Goal: Task Accomplishment & Management: Manage account settings

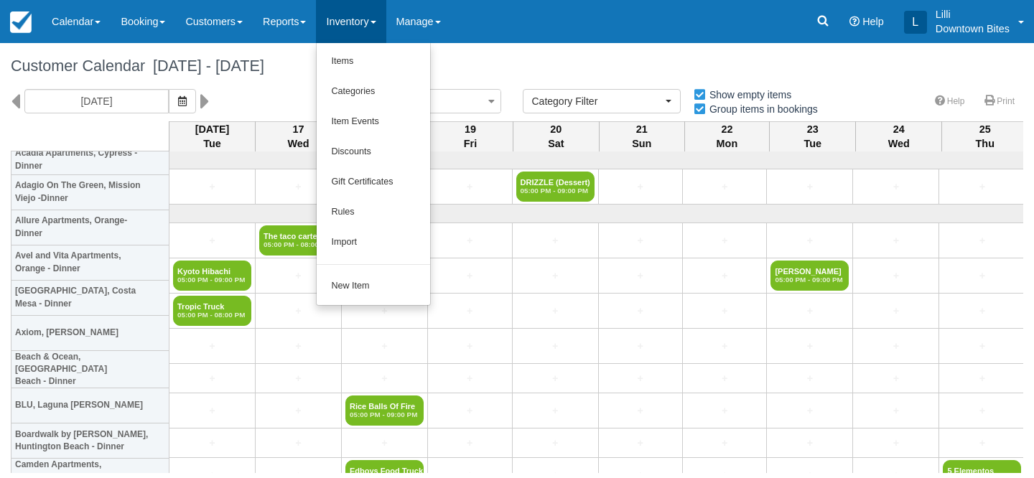
select select
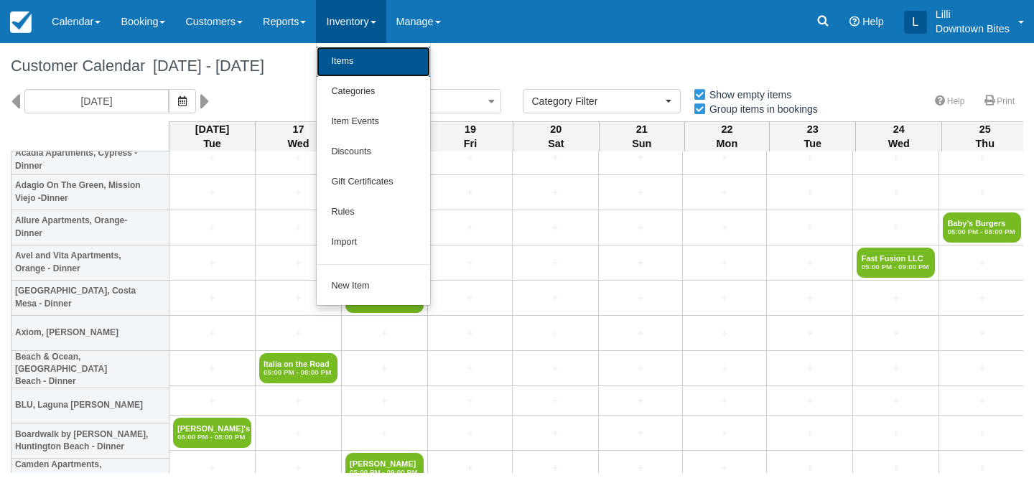
click at [375, 54] on link "Items" at bounding box center [373, 62] width 113 height 30
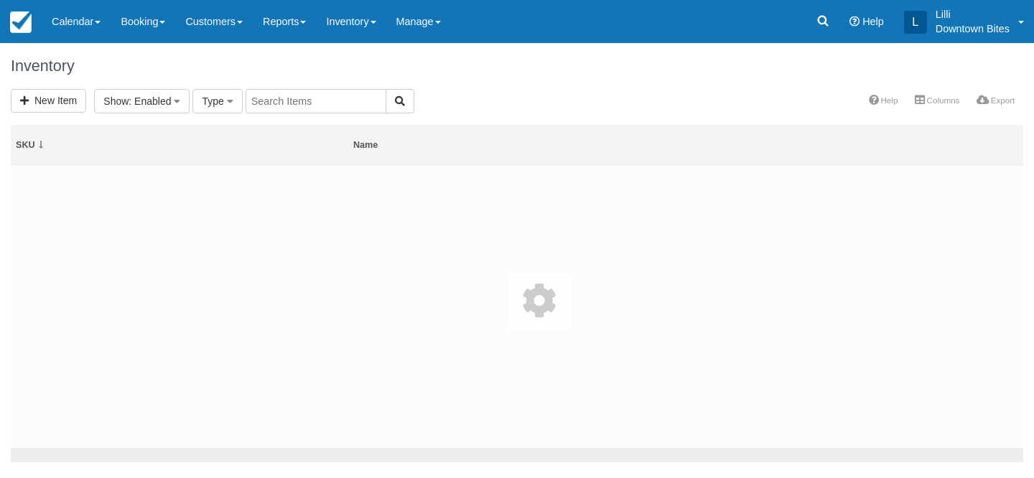
select select
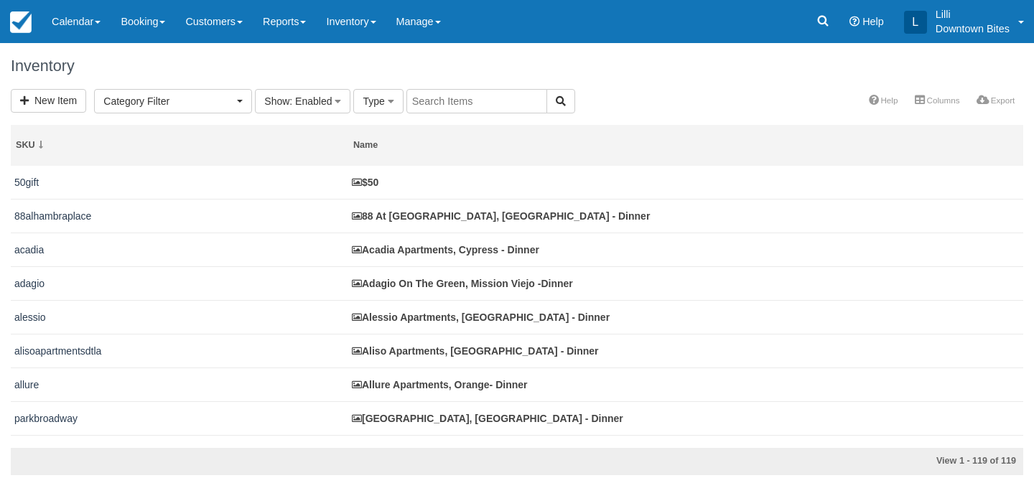
click at [484, 93] on input "text" at bounding box center [476, 101] width 141 height 24
type input "hampton"
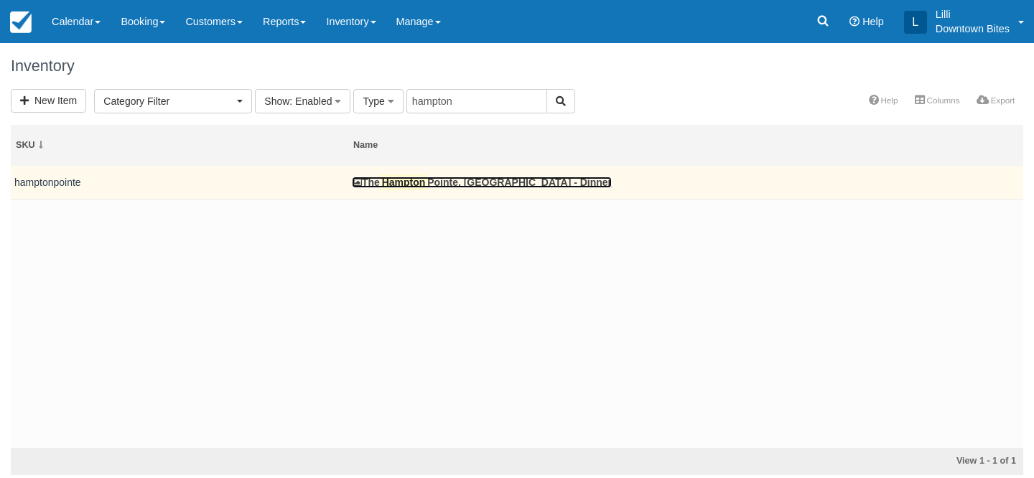
click at [439, 179] on link "The [GEOGRAPHIC_DATA], [GEOGRAPHIC_DATA] - Dinner" at bounding box center [482, 182] width 260 height 11
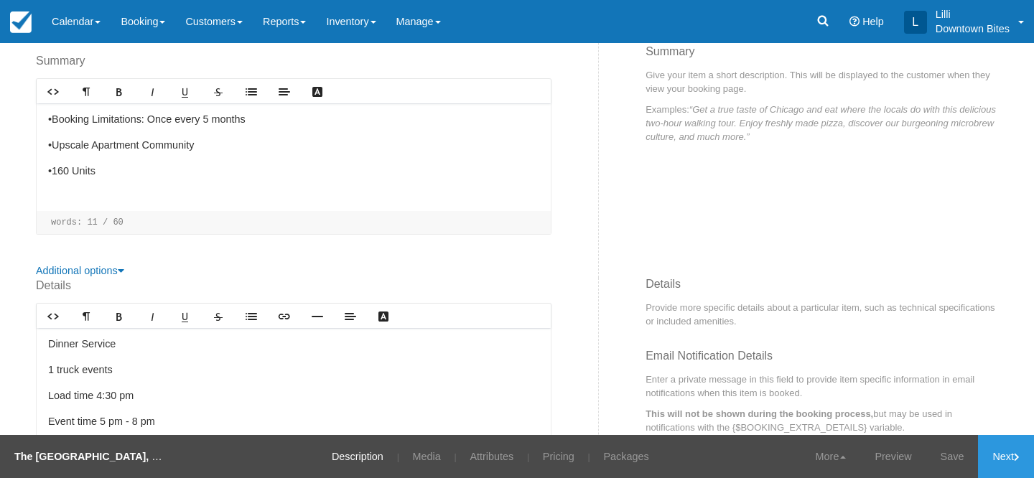
scroll to position [276, 0]
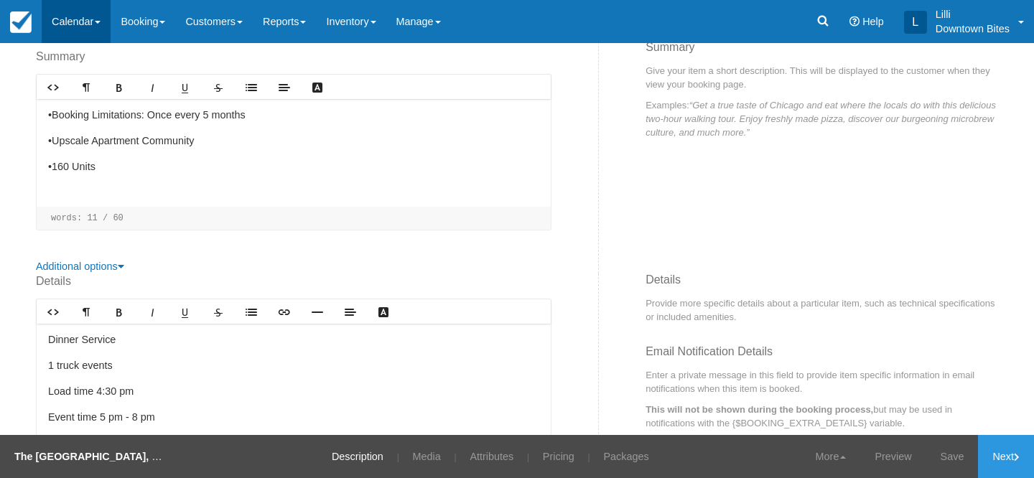
click at [60, 25] on link "Calendar" at bounding box center [76, 21] width 69 height 43
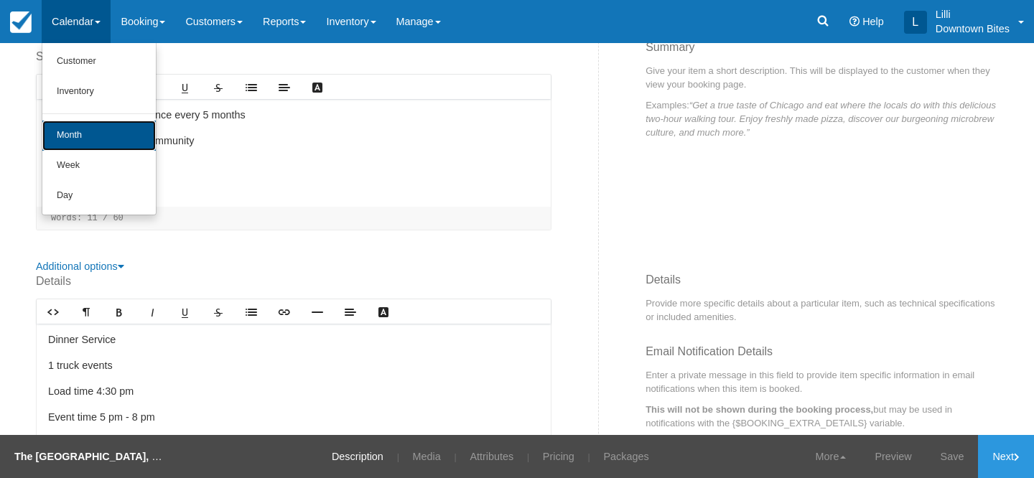
click at [65, 141] on link "Month" at bounding box center [98, 136] width 113 height 30
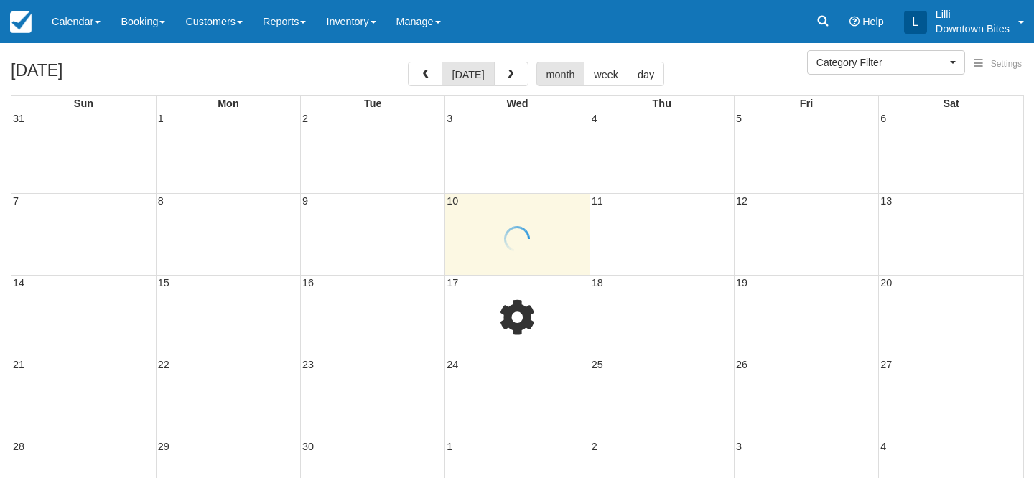
select select
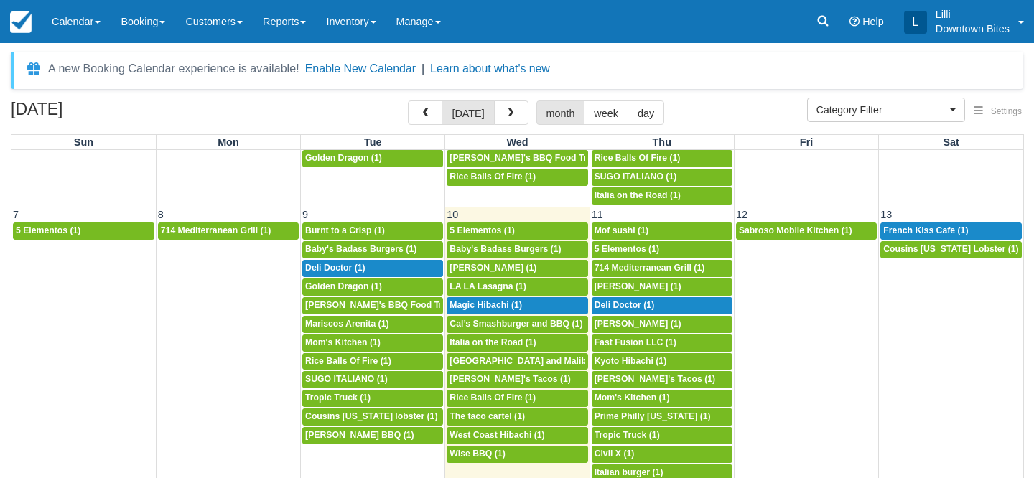
scroll to position [200, 0]
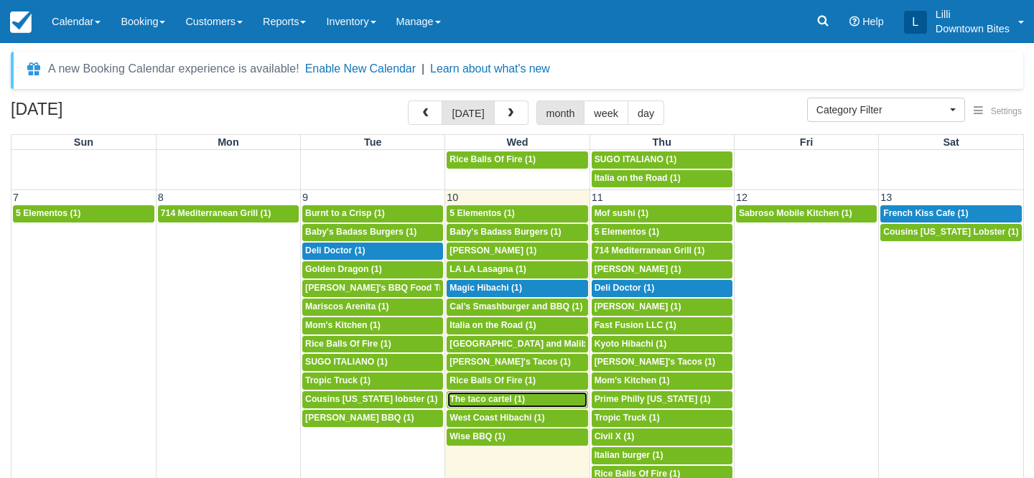
click at [500, 399] on span "The taco cartel (1)" at bounding box center [486, 399] width 75 height 10
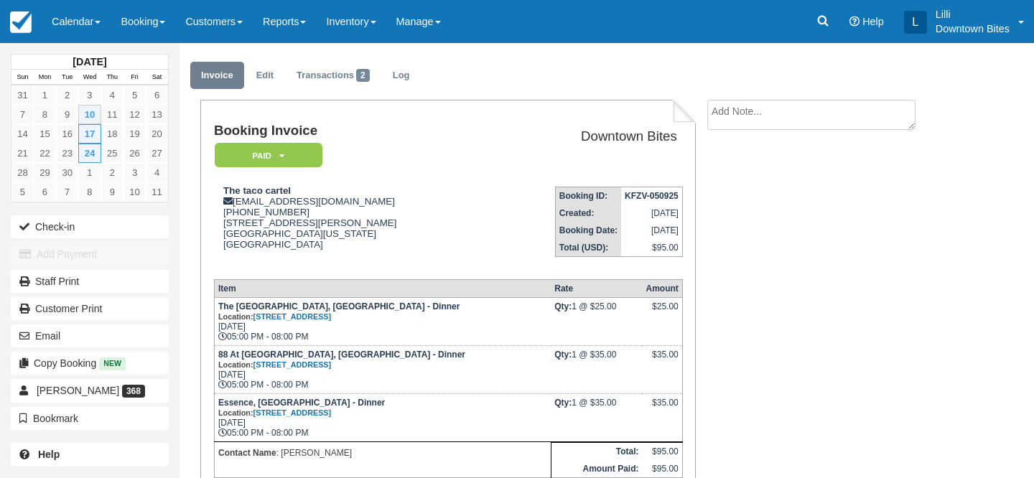
scroll to position [33, 0]
click at [729, 112] on textarea at bounding box center [811, 113] width 208 height 30
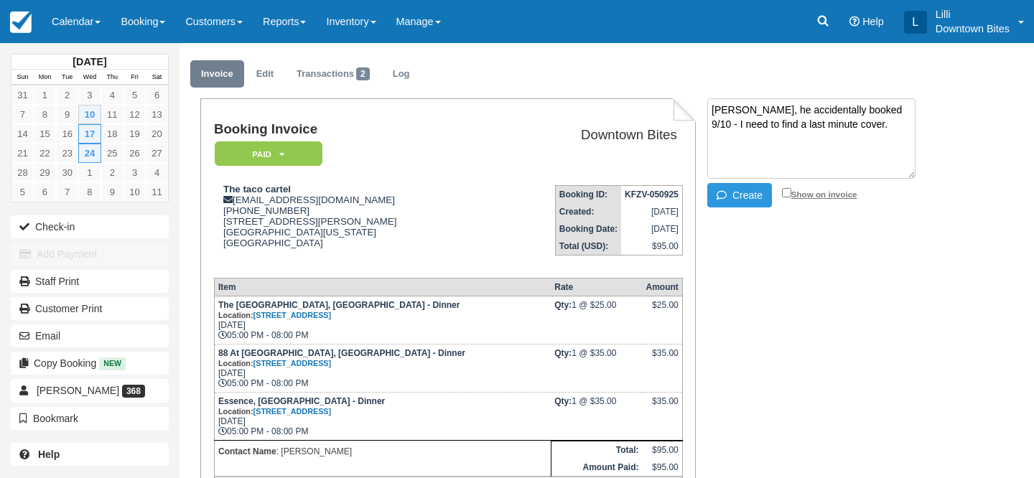
type textarea "Per Jose, he accidentally booked 9/10 - I need to find a last minute cover."
click at [788, 193] on input "Show on invoice" at bounding box center [786, 192] width 9 height 9
checkbox input "true"
click at [768, 191] on button "Create" at bounding box center [739, 195] width 65 height 24
click at [814, 109] on textarea "Per Jose, he accidentally booked 9/10 - I need to find a last minute cover." at bounding box center [811, 138] width 208 height 80
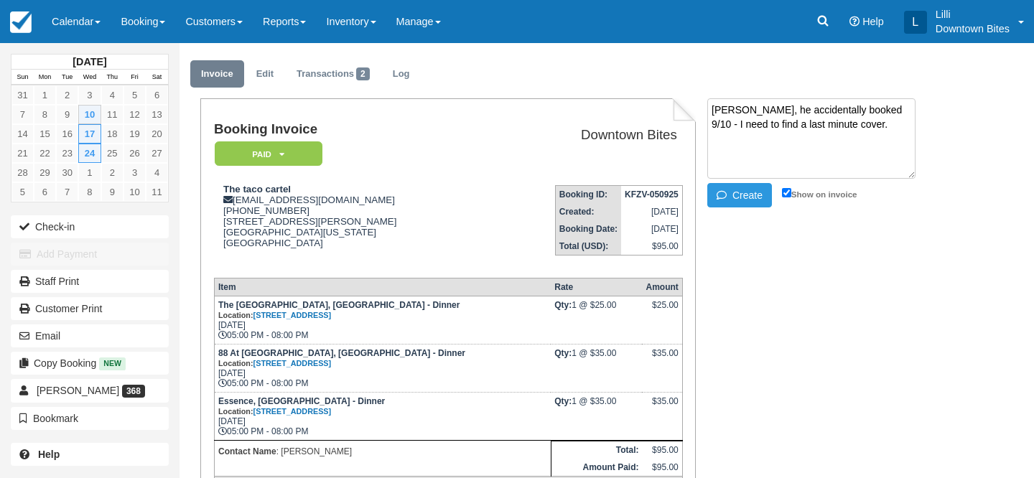
click at [744, 124] on textarea "Per Jose, he accidentally booked 9/10 - I need to find a last minute cover." at bounding box center [811, 138] width 208 height 80
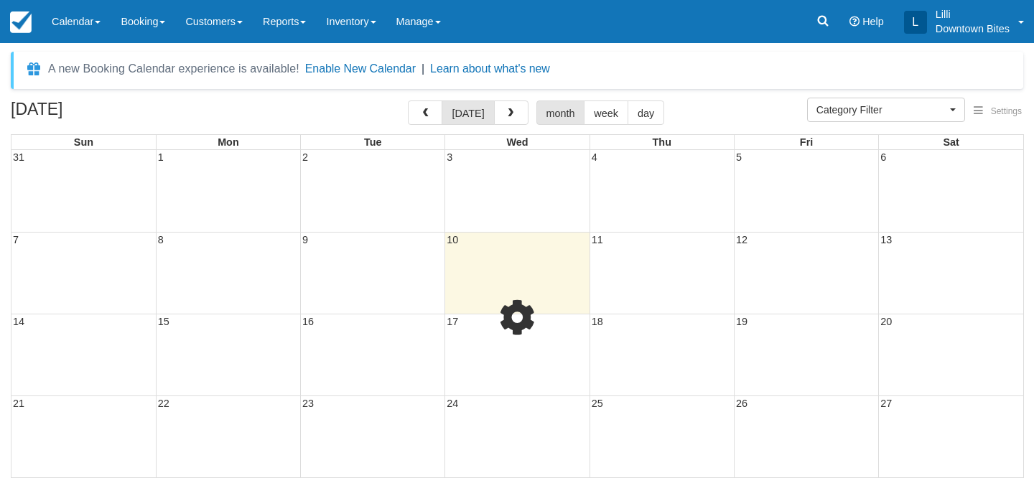
select select
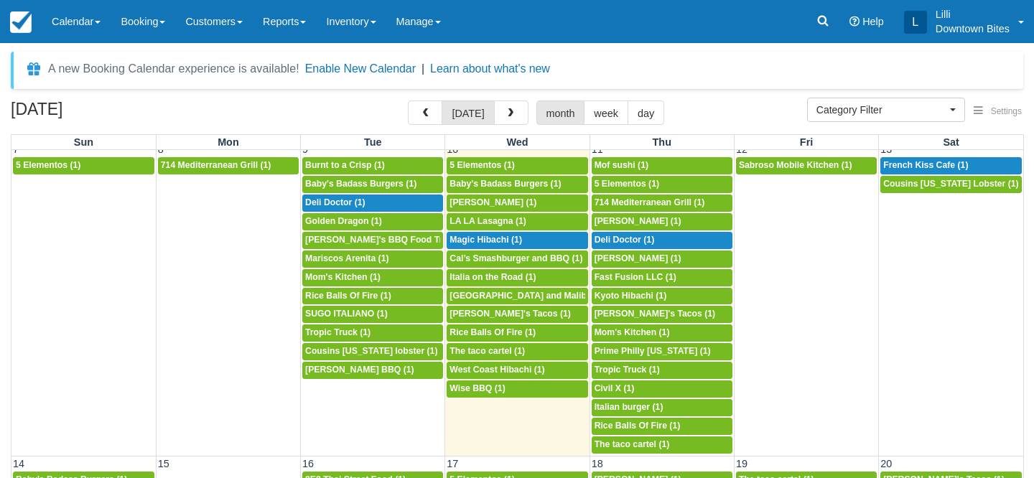
scroll to position [369, 0]
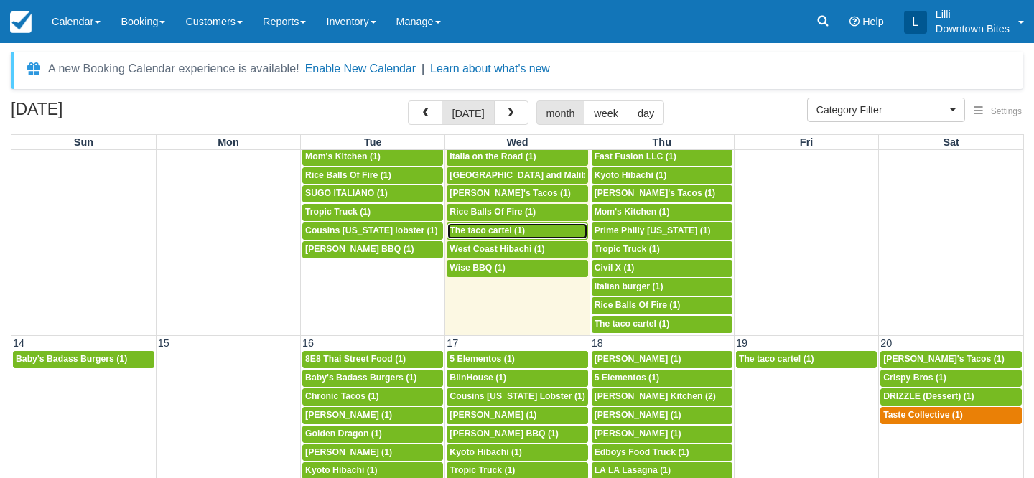
click at [477, 227] on span "The taco cartel (1)" at bounding box center [486, 230] width 75 height 10
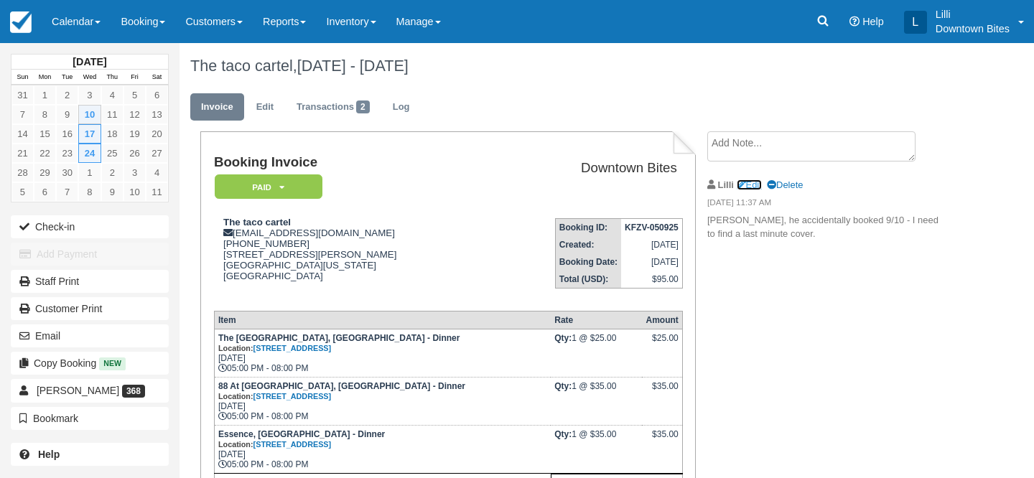
click at [757, 184] on link "Edit" at bounding box center [749, 184] width 25 height 11
type textarea "Per Jose, he accidentally booked 9/10 - I need to find a last minute cover."
checkbox input "true"
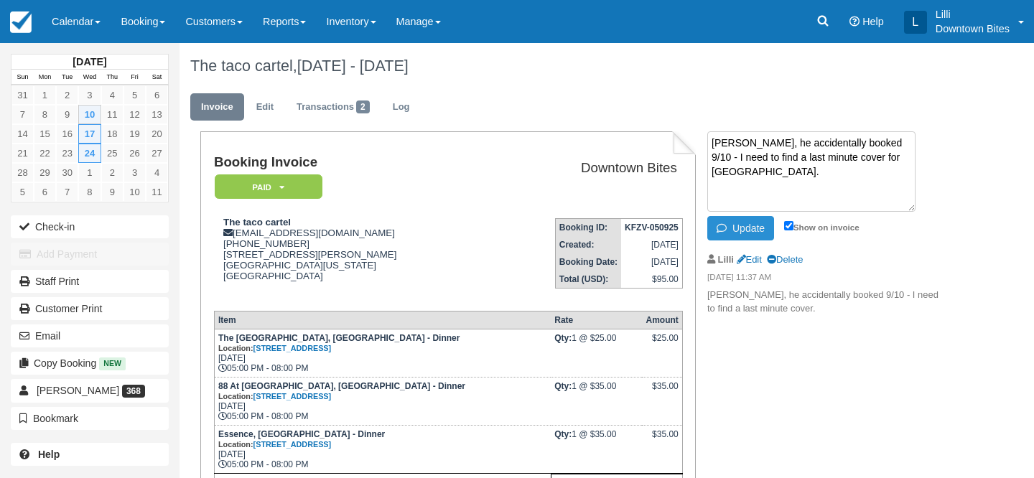
type textarea "Per Jose, he accidentally booked 9/10 - I need to find a last minute cover for …"
click at [759, 228] on button "Update" at bounding box center [740, 228] width 67 height 24
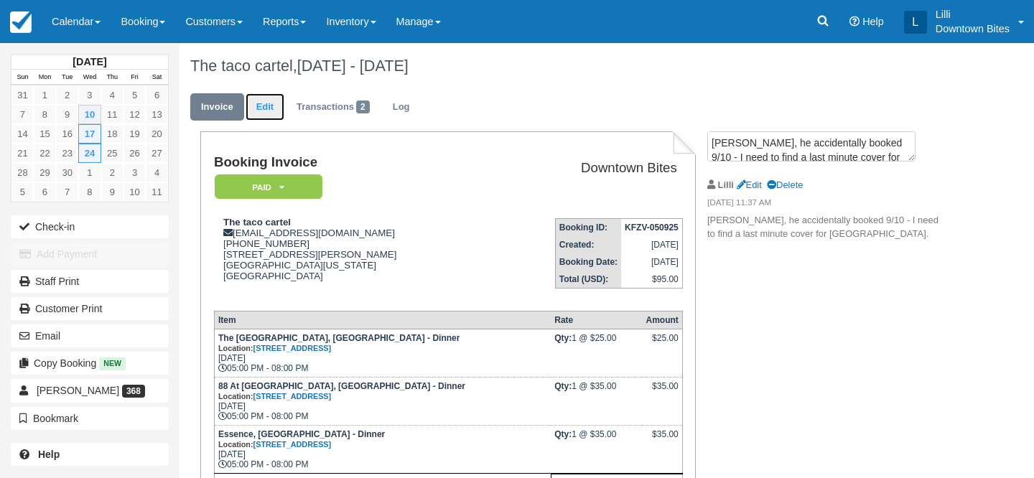
click at [261, 98] on link "Edit" at bounding box center [265, 107] width 39 height 28
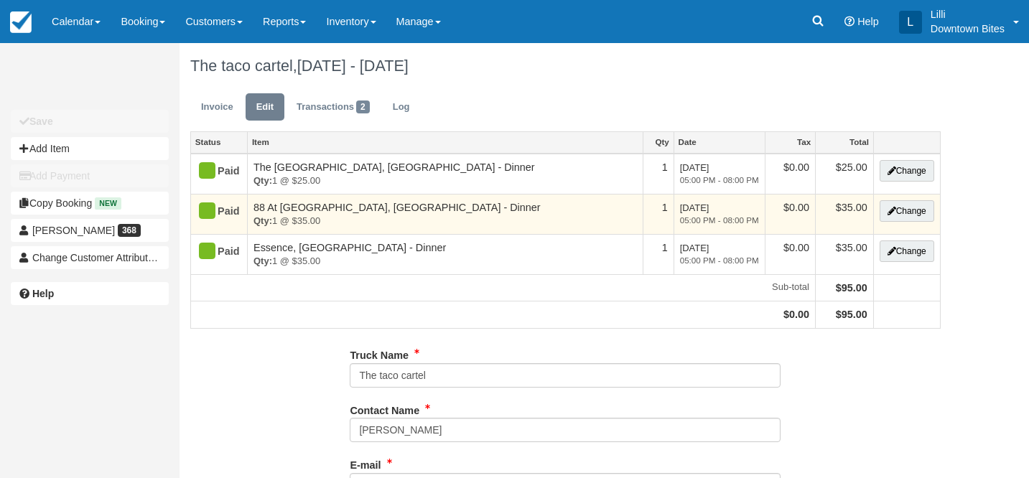
type input "[PHONE_NUMBER]"
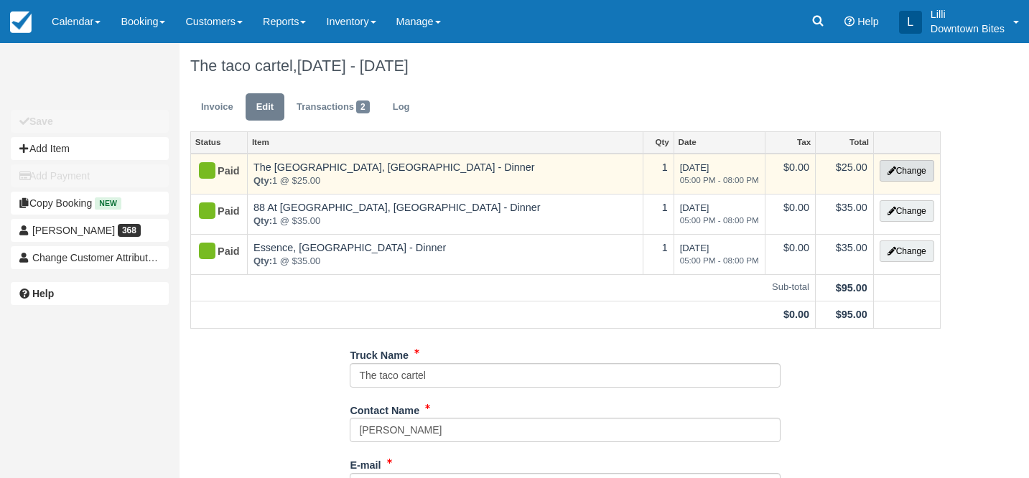
click at [908, 172] on button "Change" at bounding box center [906, 171] width 55 height 22
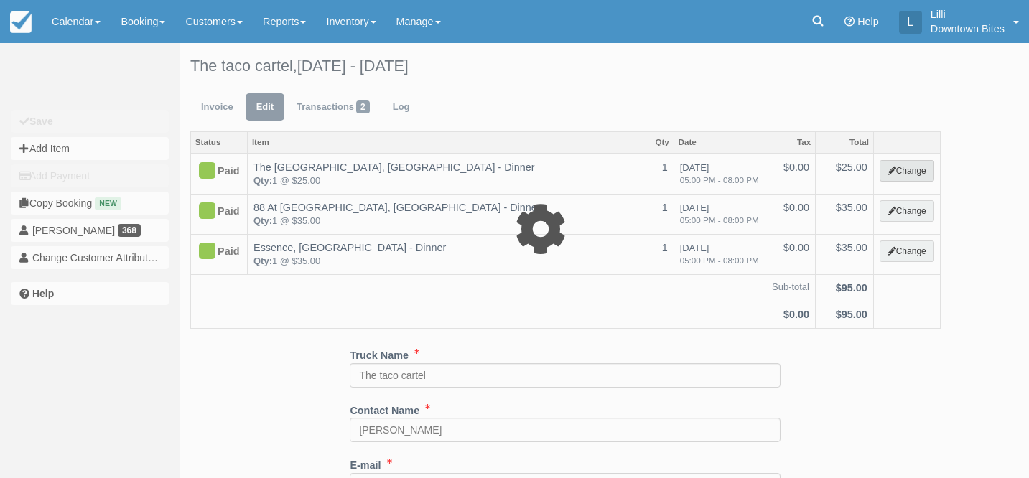
select select "4"
type input "25.00"
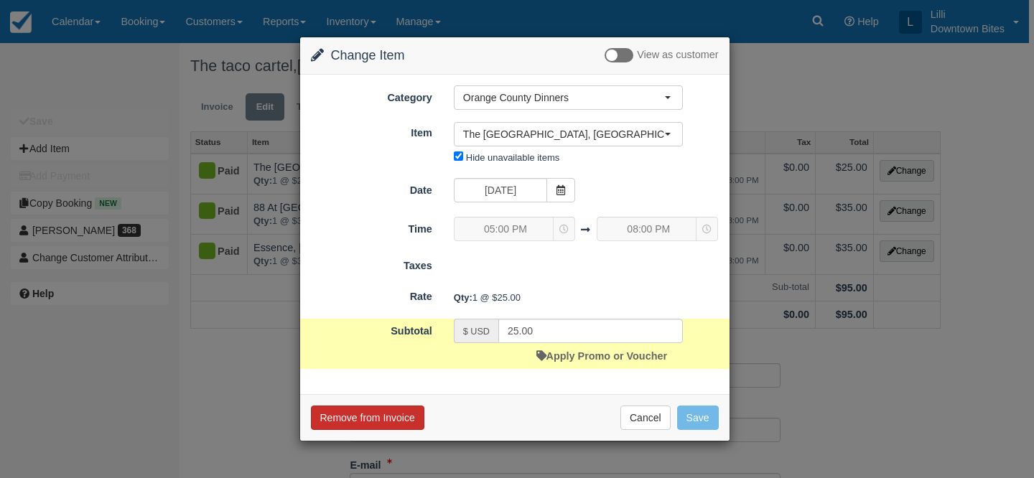
click at [396, 425] on button "Remove from Invoice" at bounding box center [367, 418] width 113 height 24
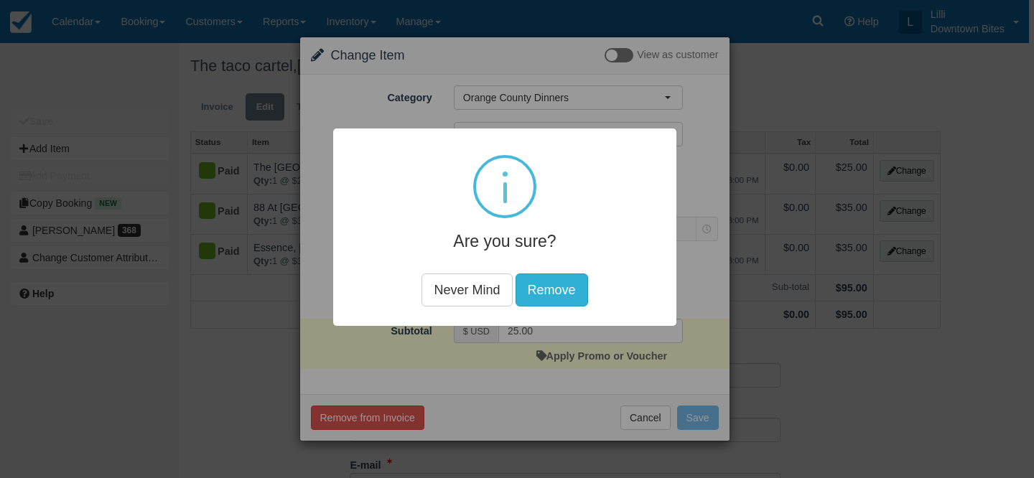
click at [550, 281] on button "Remove" at bounding box center [551, 290] width 73 height 33
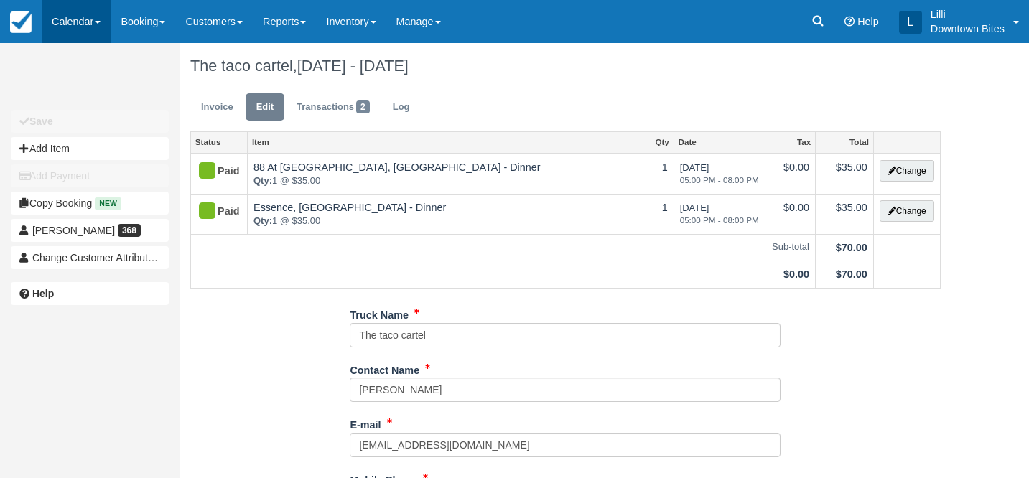
click at [73, 19] on link "Calendar" at bounding box center [76, 21] width 69 height 43
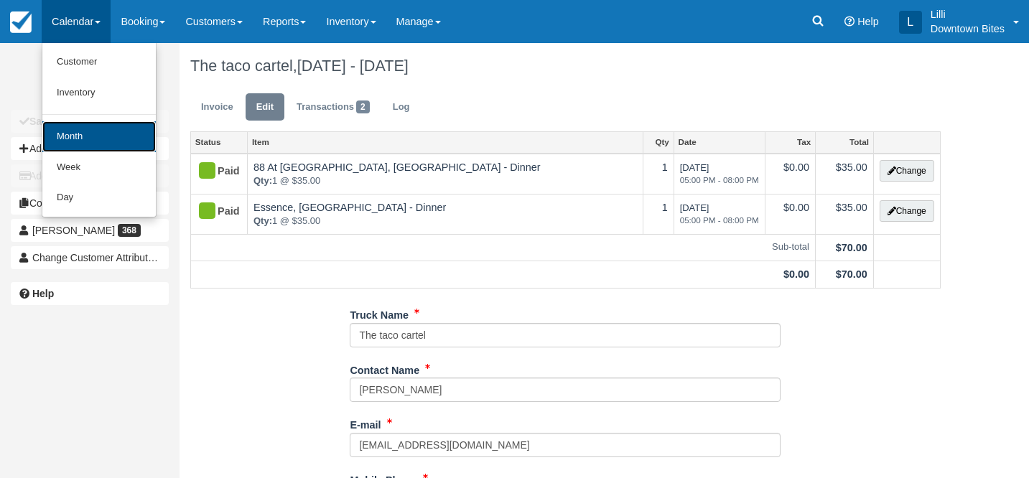
click at [88, 126] on link "Month" at bounding box center [98, 136] width 113 height 31
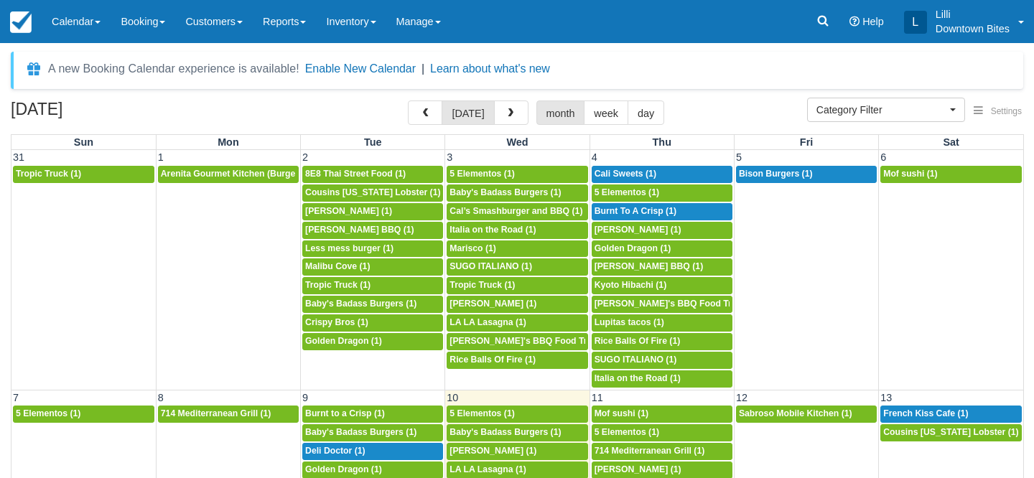
select select
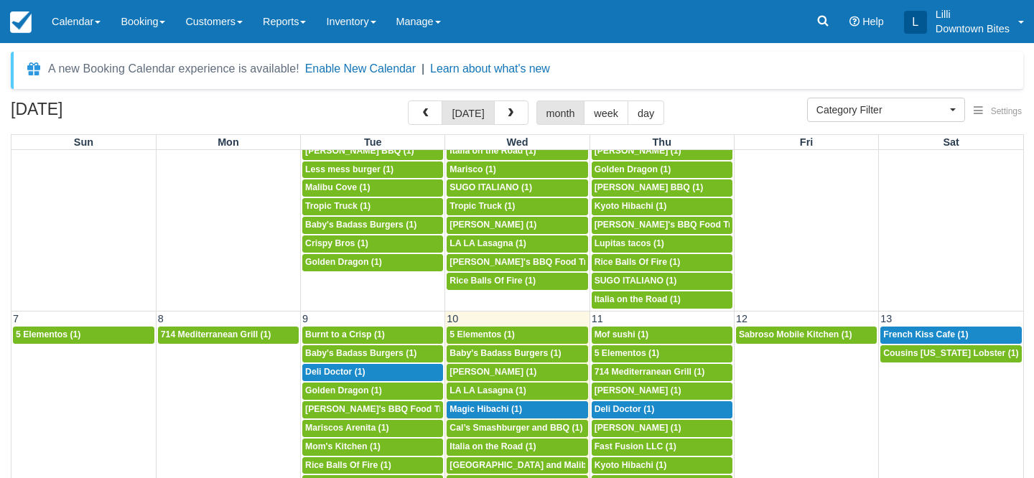
scroll to position [80, 0]
